Goal: Task Accomplishment & Management: Complete application form

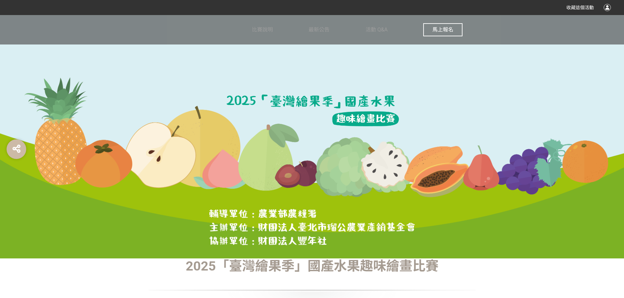
click at [444, 29] on span "馬上報名" at bounding box center [442, 30] width 21 height 6
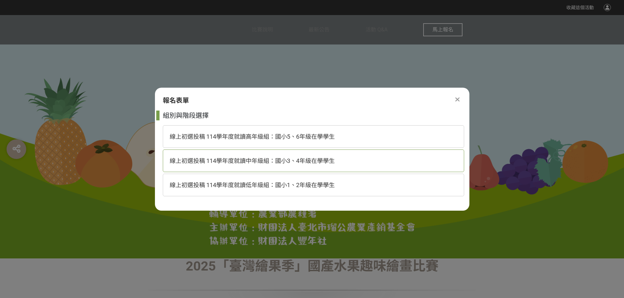
click at [321, 161] on span "線上初選投稿 114學年度就讀中年級組：國小3、4年級在學學生" at bounding box center [252, 160] width 165 height 7
select select "185293:185538"
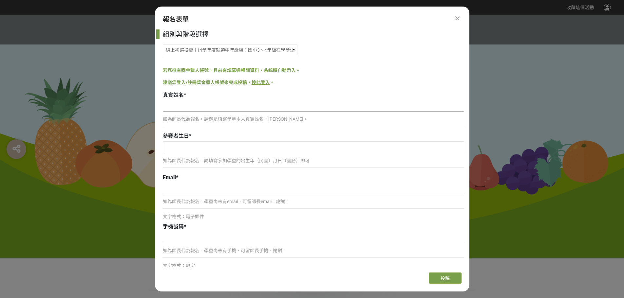
click at [244, 104] on input at bounding box center [313, 106] width 301 height 11
type input "[PERSON_NAME]"
click at [301, 150] on input "text" at bounding box center [313, 147] width 301 height 11
click at [235, 159] on input "2025" at bounding box center [232, 160] width 20 height 8
click at [231, 158] on input "2025" at bounding box center [232, 160] width 20 height 8
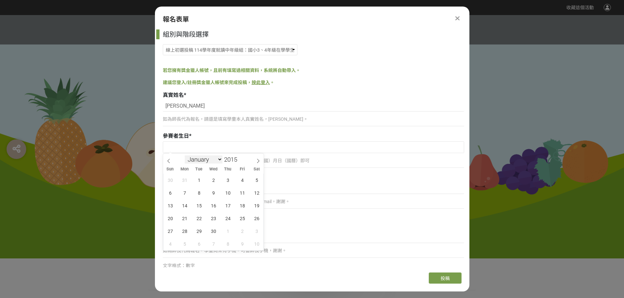
type input "2015"
click at [200, 162] on select "January February March April May June July August September October November De…" at bounding box center [204, 160] width 38 height 8
select select "10"
click at [185, 156] on select "January February March April May June July August September October November De…" at bounding box center [204, 160] width 38 height 8
click at [243, 192] on span "13" at bounding box center [242, 193] width 13 height 13
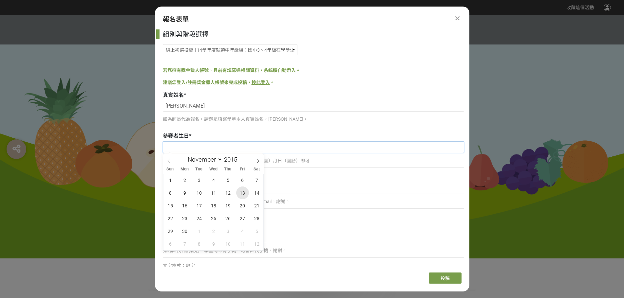
type input "[DATE]"
click at [241, 191] on input at bounding box center [313, 188] width 301 height 11
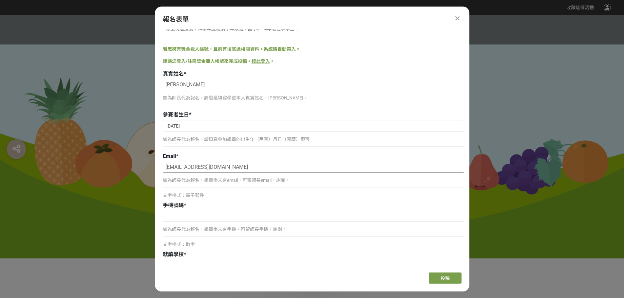
scroll to position [33, 0]
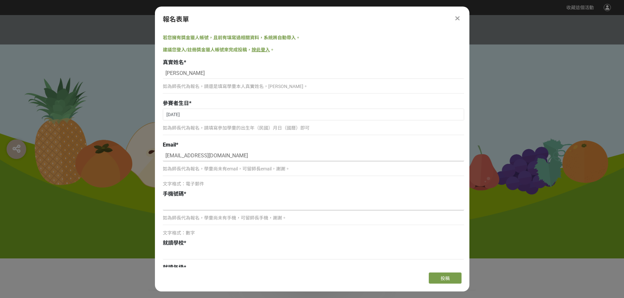
type input "[EMAIL_ADDRESS][DOMAIN_NAME]"
click at [196, 208] on input at bounding box center [313, 204] width 301 height 11
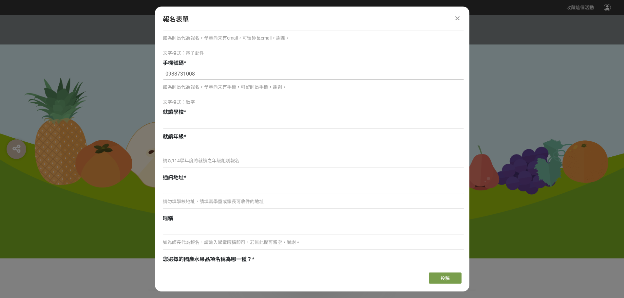
type input "0988731008"
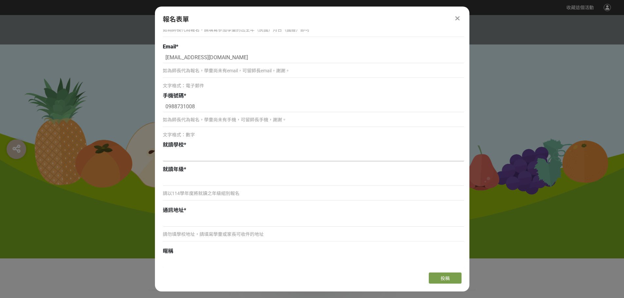
click at [224, 158] on input at bounding box center [313, 155] width 301 height 11
type input "l"
type input "[GEOGRAPHIC_DATA][GEOGRAPHIC_DATA]小"
drag, startPoint x: 179, startPoint y: 184, endPoint x: 356, endPoint y: 180, distance: 176.9
click at [188, 184] on input at bounding box center [313, 180] width 301 height 11
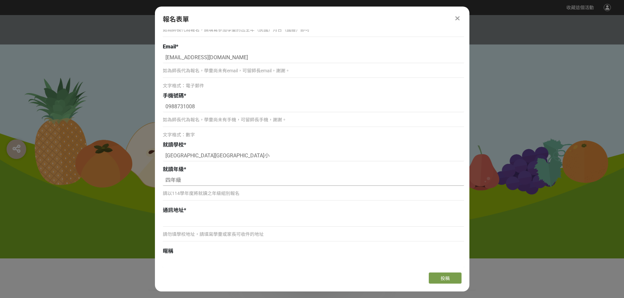
type input "四年級"
click at [258, 215] on div "通訊地址 * 請勿填學校地址，請填寫學童或家長可收件的地址" at bounding box center [313, 226] width 301 height 38
click at [252, 224] on input at bounding box center [313, 221] width 301 height 11
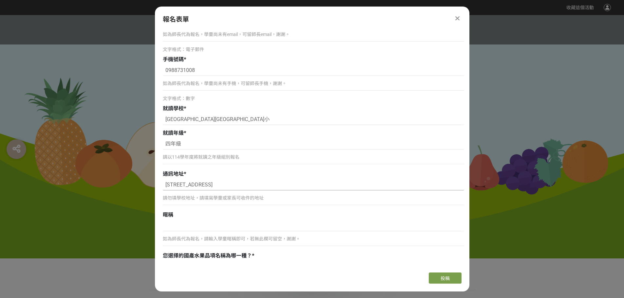
scroll to position [229, 0]
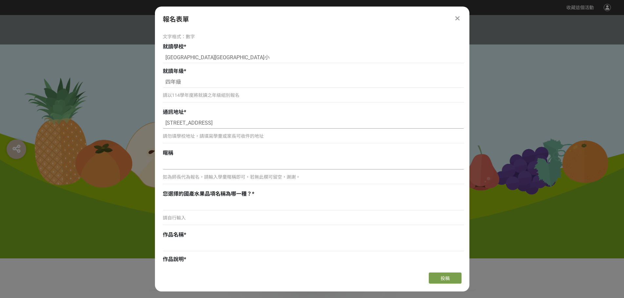
type input "[STREET_ADDRESS]"
click at [185, 168] on input at bounding box center [313, 163] width 301 height 11
click at [205, 208] on input at bounding box center [313, 204] width 301 height 11
type input "RNAJ"
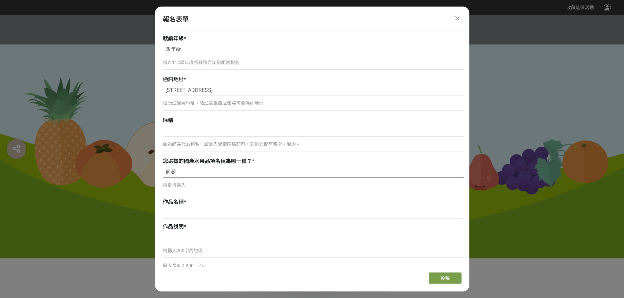
scroll to position [327, 0]
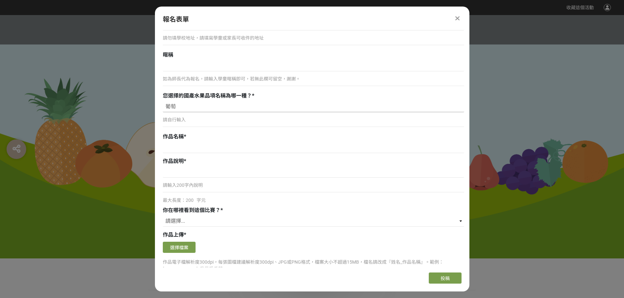
type input "葡萄"
click at [192, 150] on input at bounding box center [313, 147] width 301 height 11
type input "快樂的葡萄農莊之旅"
click at [211, 174] on input at bounding box center [313, 172] width 301 height 11
click at [210, 222] on select "請選擇... 獎金獵人網站 Facebook / Instagram 校園講座 / 老師系上推薦 電子郵件 海報 其他" at bounding box center [313, 221] width 301 height 11
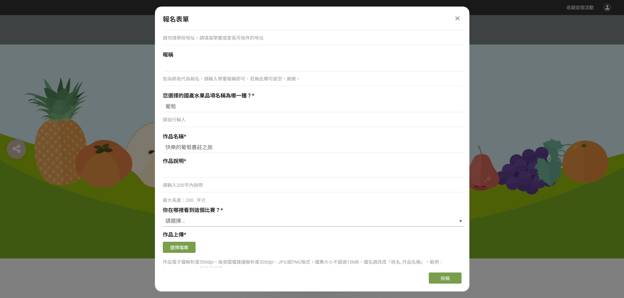
select select "獎金獵人網站"
click at [163, 216] on select "請選擇... 獎金獵人網站 Facebook / Instagram 校園講座 / 老師系上推薦 電子郵件 海報 其他" at bounding box center [313, 221] width 301 height 11
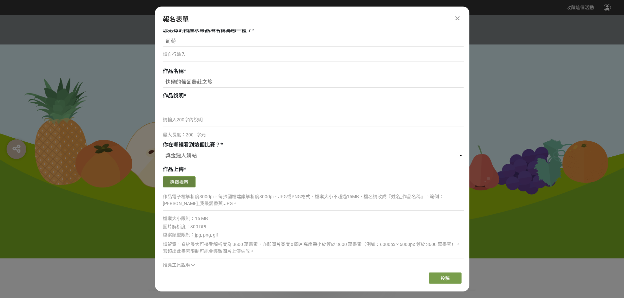
click at [180, 182] on button "選擇檔案" at bounding box center [179, 181] width 33 height 11
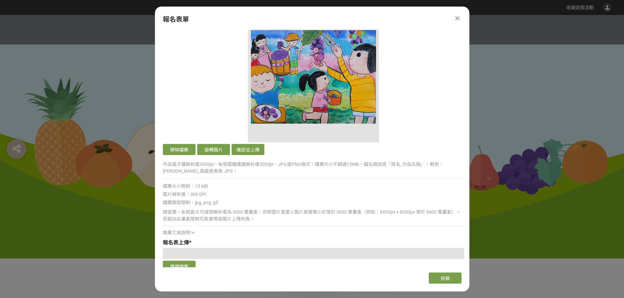
scroll to position [557, 0]
click at [253, 149] on button "確認並上傳" at bounding box center [247, 149] width 33 height 11
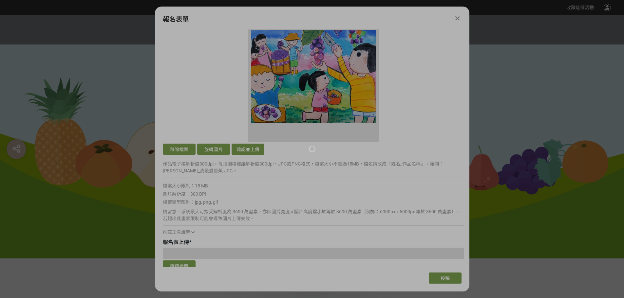
scroll to position [426, 0]
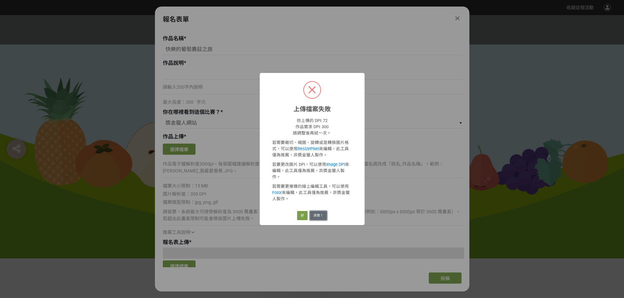
click at [319, 214] on button "求救！" at bounding box center [318, 215] width 17 height 9
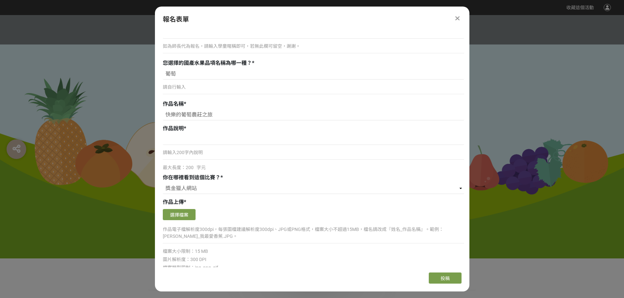
scroll to position [393, 0]
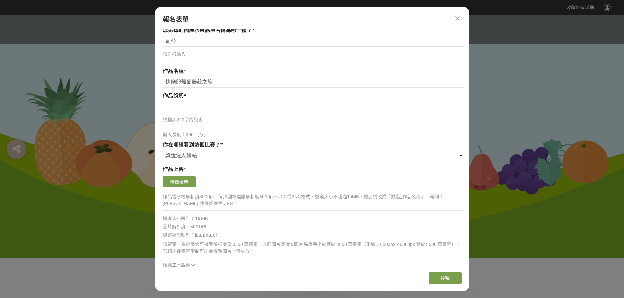
click at [188, 112] on input at bounding box center [313, 106] width 301 height 11
type input "這是"
click at [201, 50] on div "請自行輸入" at bounding box center [313, 57] width 301 height 15
click at [184, 183] on button "選擇檔案" at bounding box center [179, 181] width 33 height 11
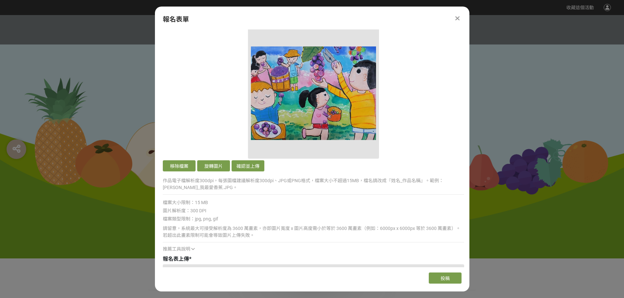
scroll to position [557, 0]
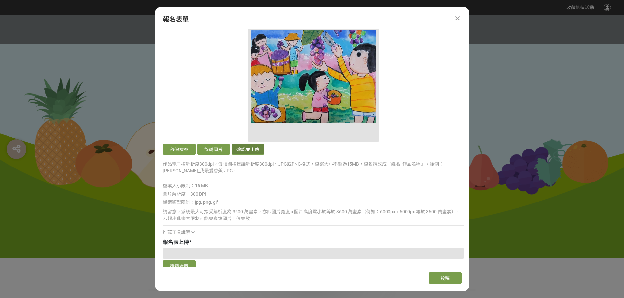
click at [255, 150] on button "確認並上傳" at bounding box center [247, 149] width 33 height 11
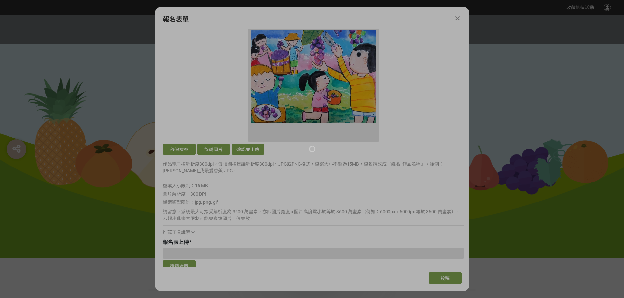
scroll to position [426, 0]
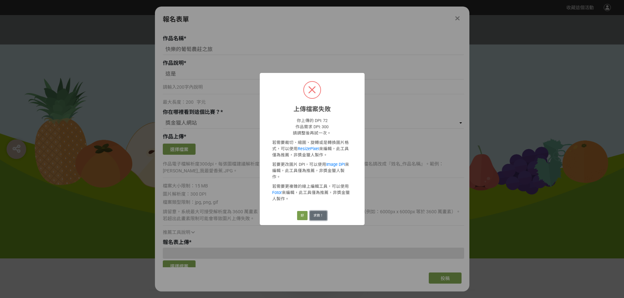
click at [320, 212] on button "求救！" at bounding box center [318, 215] width 17 height 9
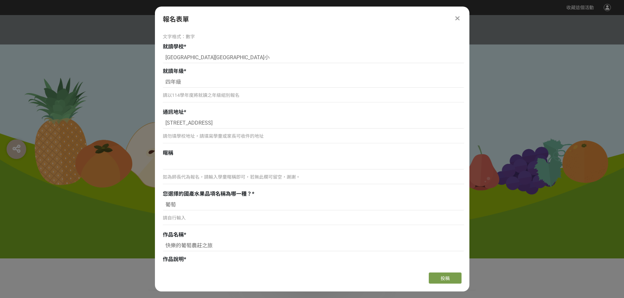
scroll to position [0, 0]
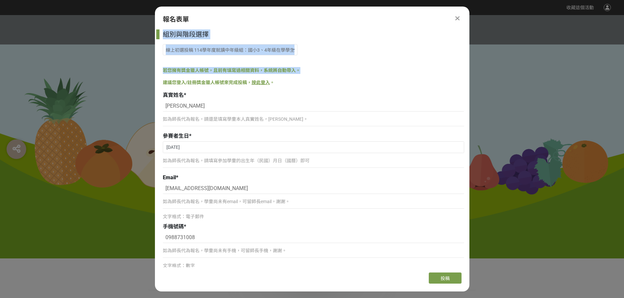
drag, startPoint x: 334, startPoint y: 17, endPoint x: 345, endPoint y: 67, distance: 52.0
click at [345, 67] on div "報名表單 組別與階段選擇 線上初選投稿 114學年度就讀高年級組：國小5、6年級在學學生 線上初選投稿 114學年度就讀中年級組：國小3、4年級在學學生 線上…" at bounding box center [312, 149] width 314 height 285
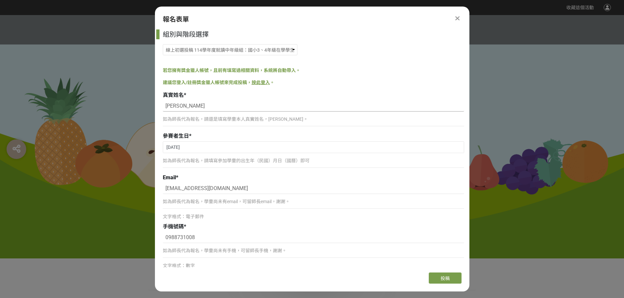
click at [349, 101] on input "[PERSON_NAME]" at bounding box center [313, 106] width 301 height 11
